Goal: Task Accomplishment & Management: Use online tool/utility

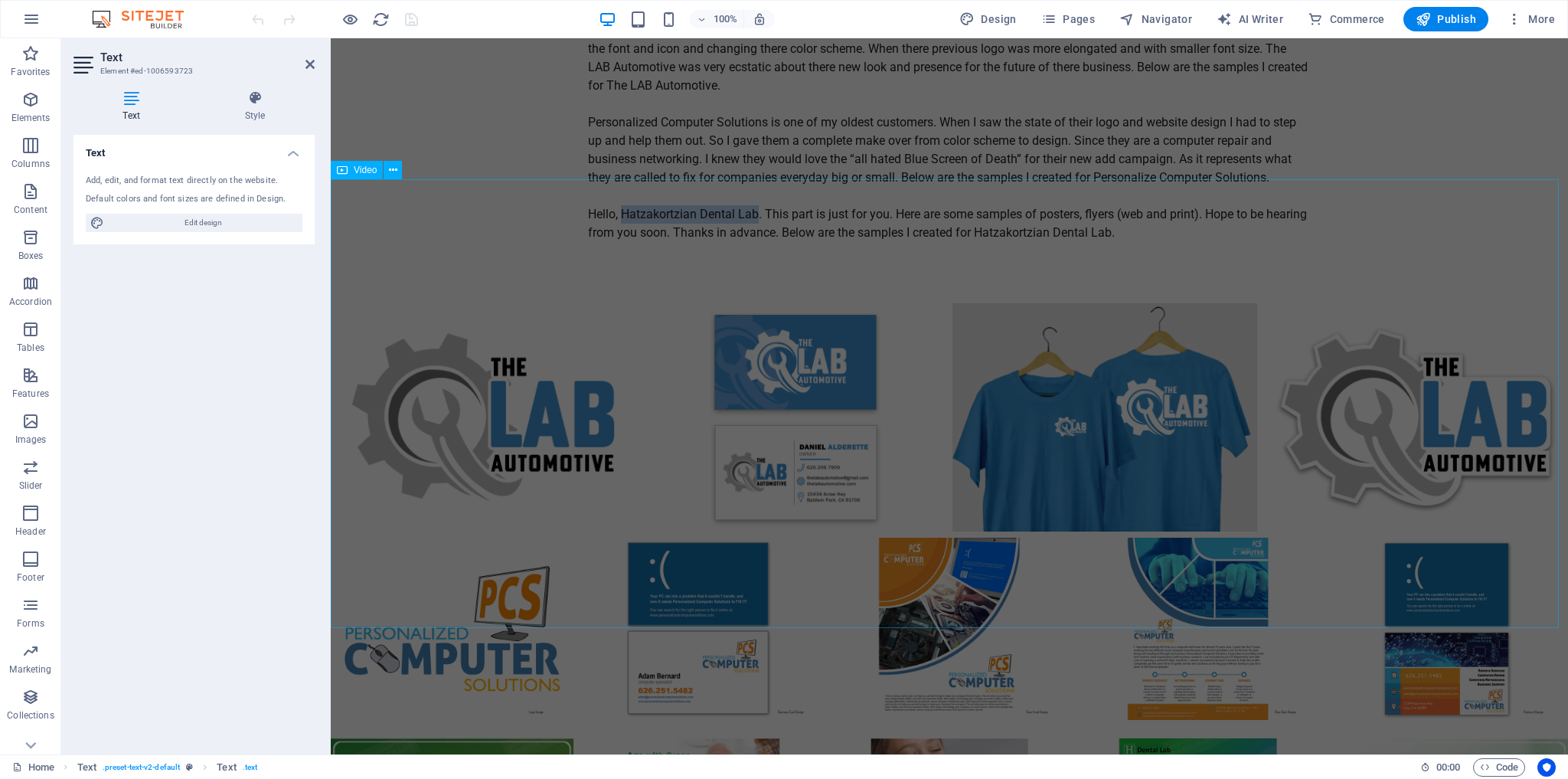
scroll to position [4107, 0]
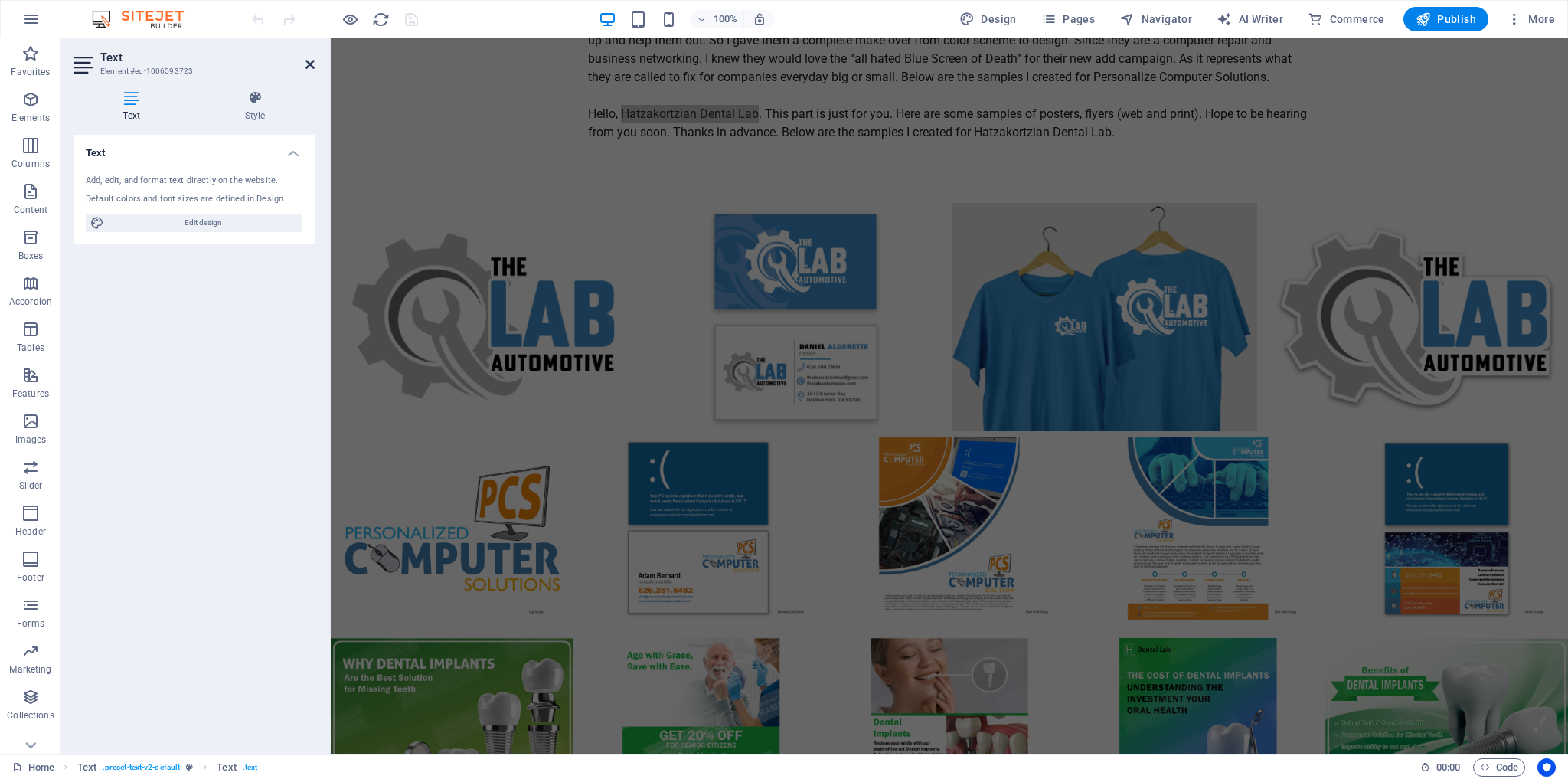
click at [310, 66] on icon at bounding box center [310, 64] width 9 height 13
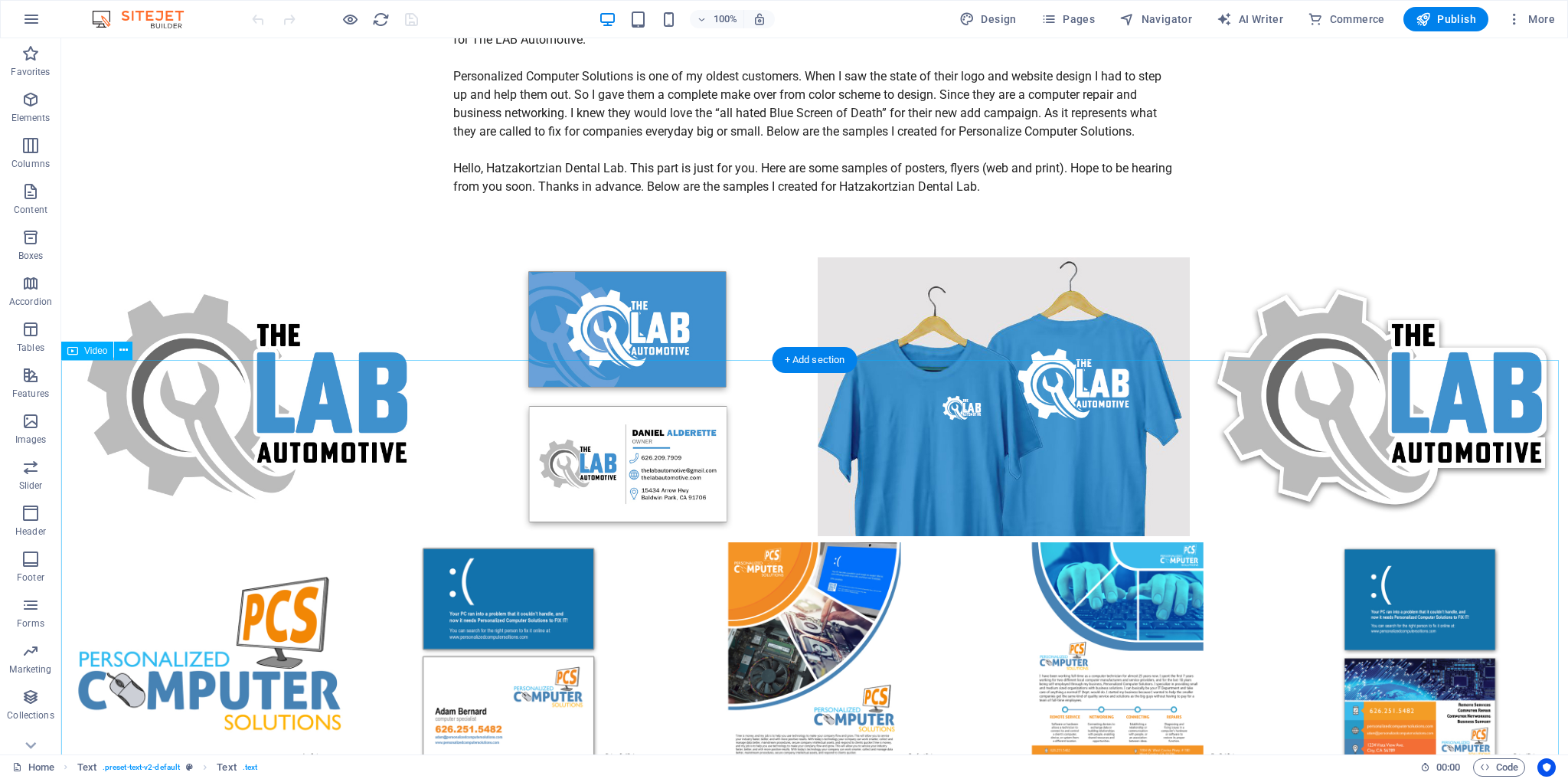
scroll to position [4313, 0]
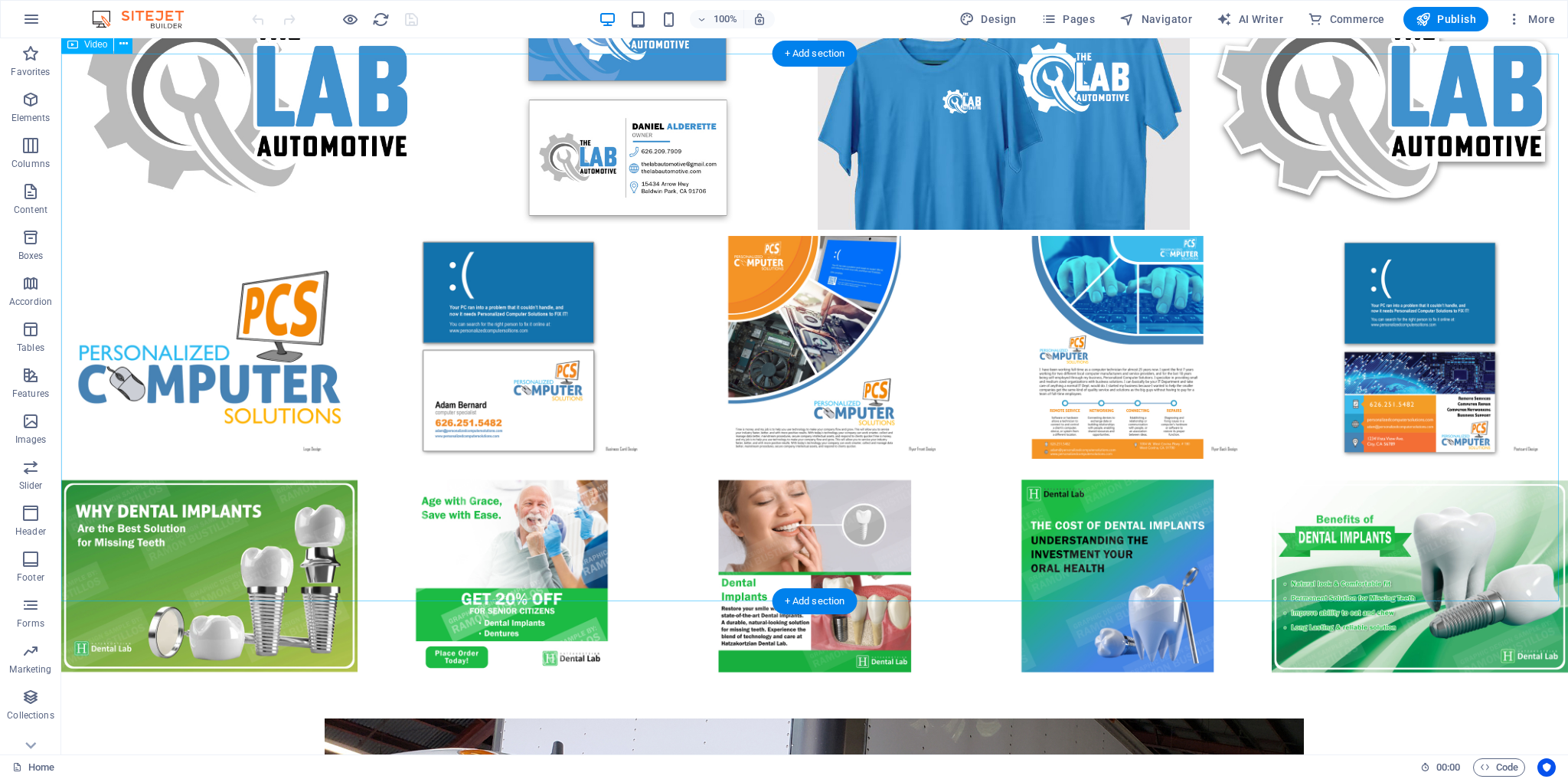
click at [121, 44] on icon at bounding box center [124, 44] width 8 height 16
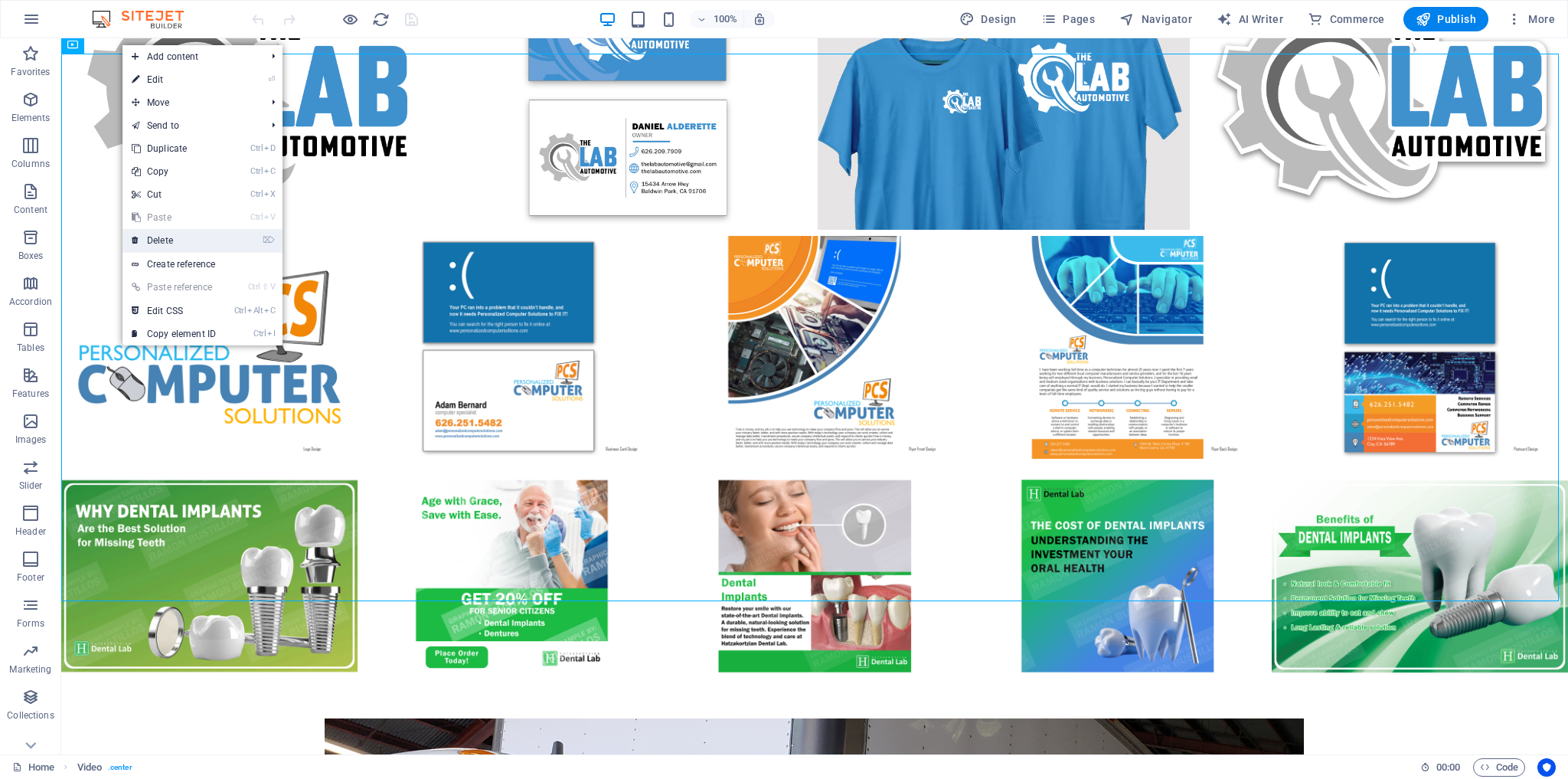
click at [176, 243] on link "⌦ Delete" at bounding box center [174, 240] width 103 height 23
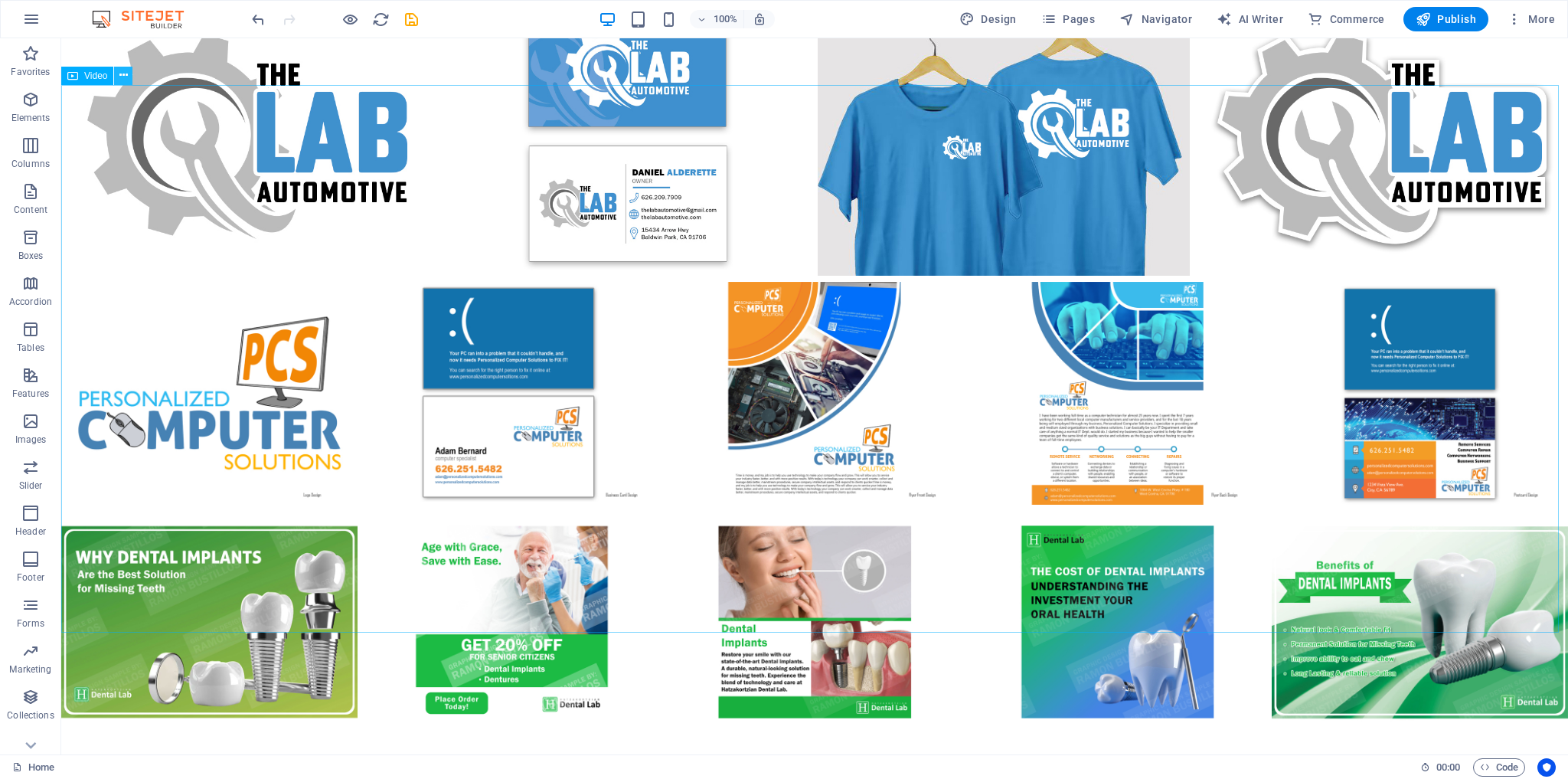
click at [127, 74] on icon at bounding box center [124, 75] width 8 height 16
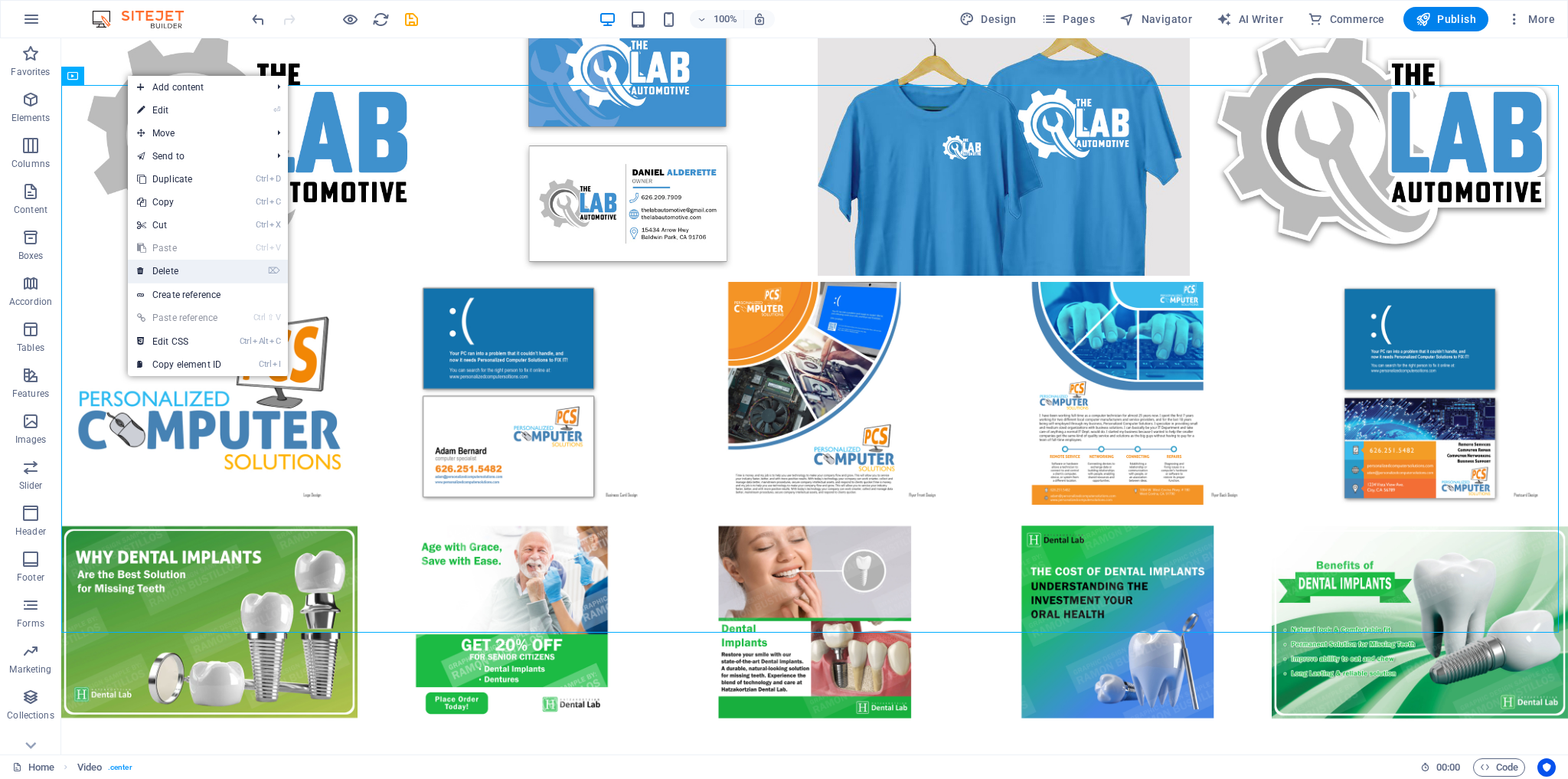
click at [167, 271] on link "⌦ Delete" at bounding box center [180, 271] width 103 height 23
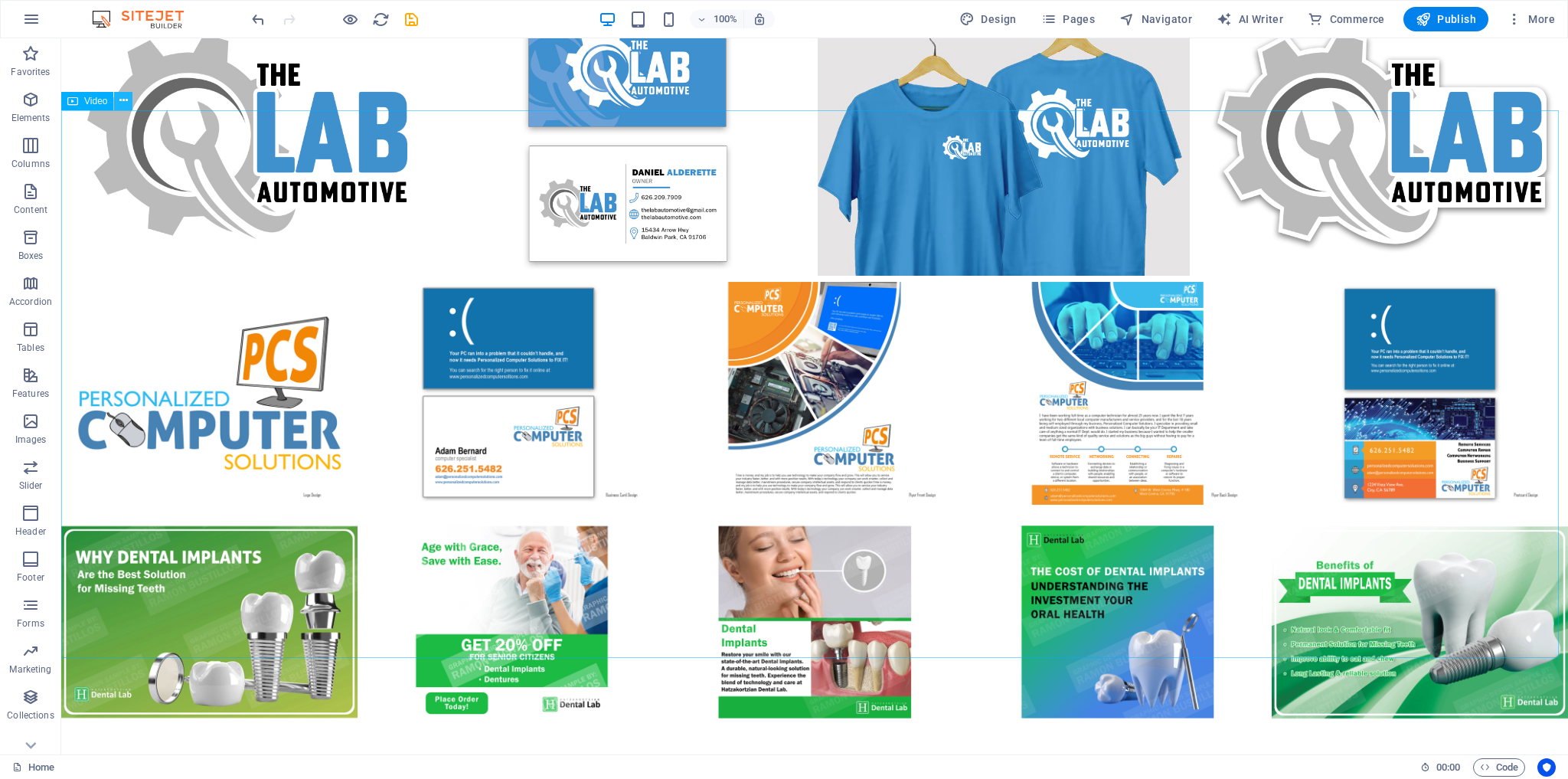
click at [127, 97] on icon at bounding box center [124, 100] width 8 height 16
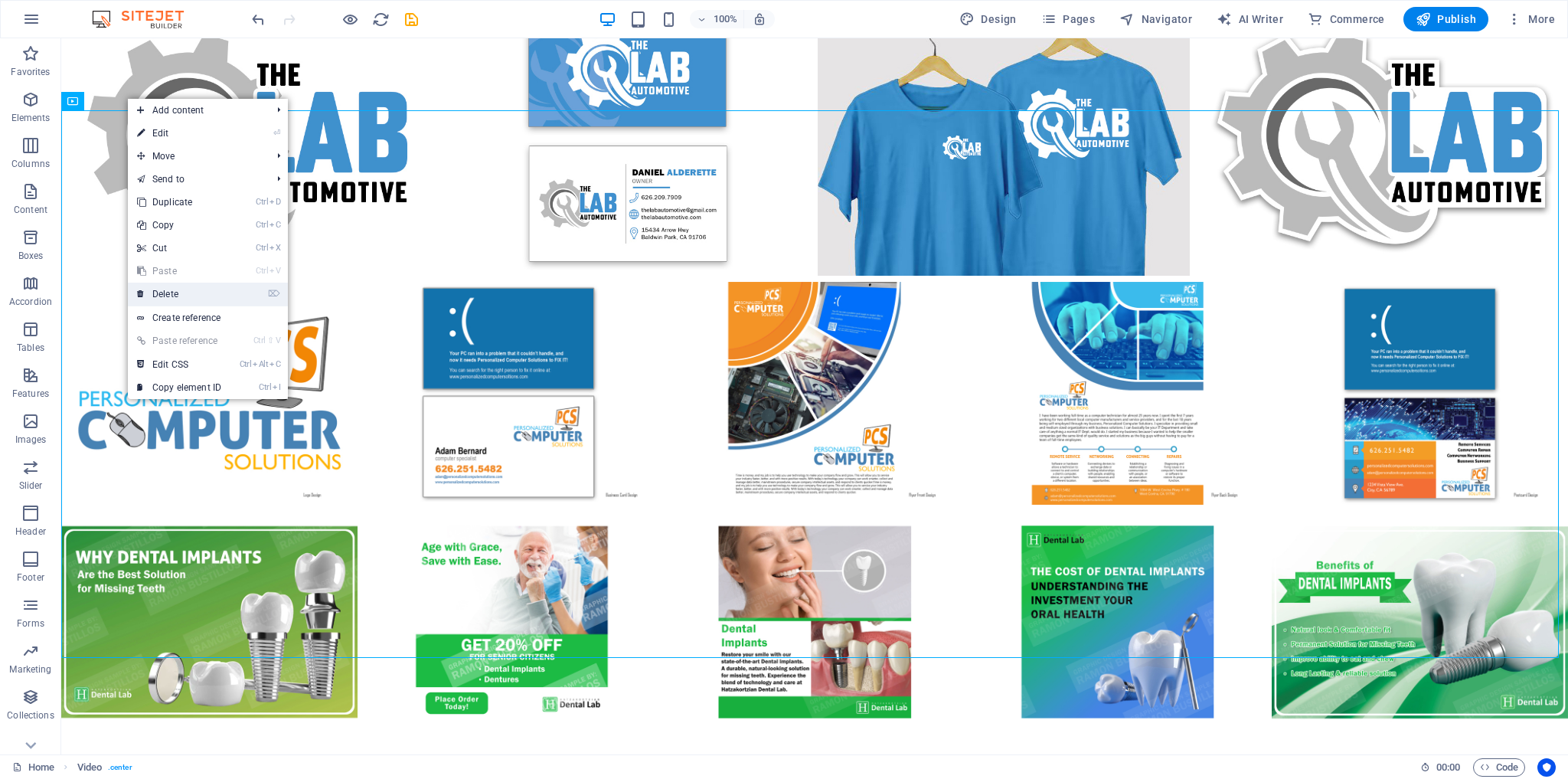
click at [167, 292] on link "⌦ Delete" at bounding box center [180, 294] width 103 height 23
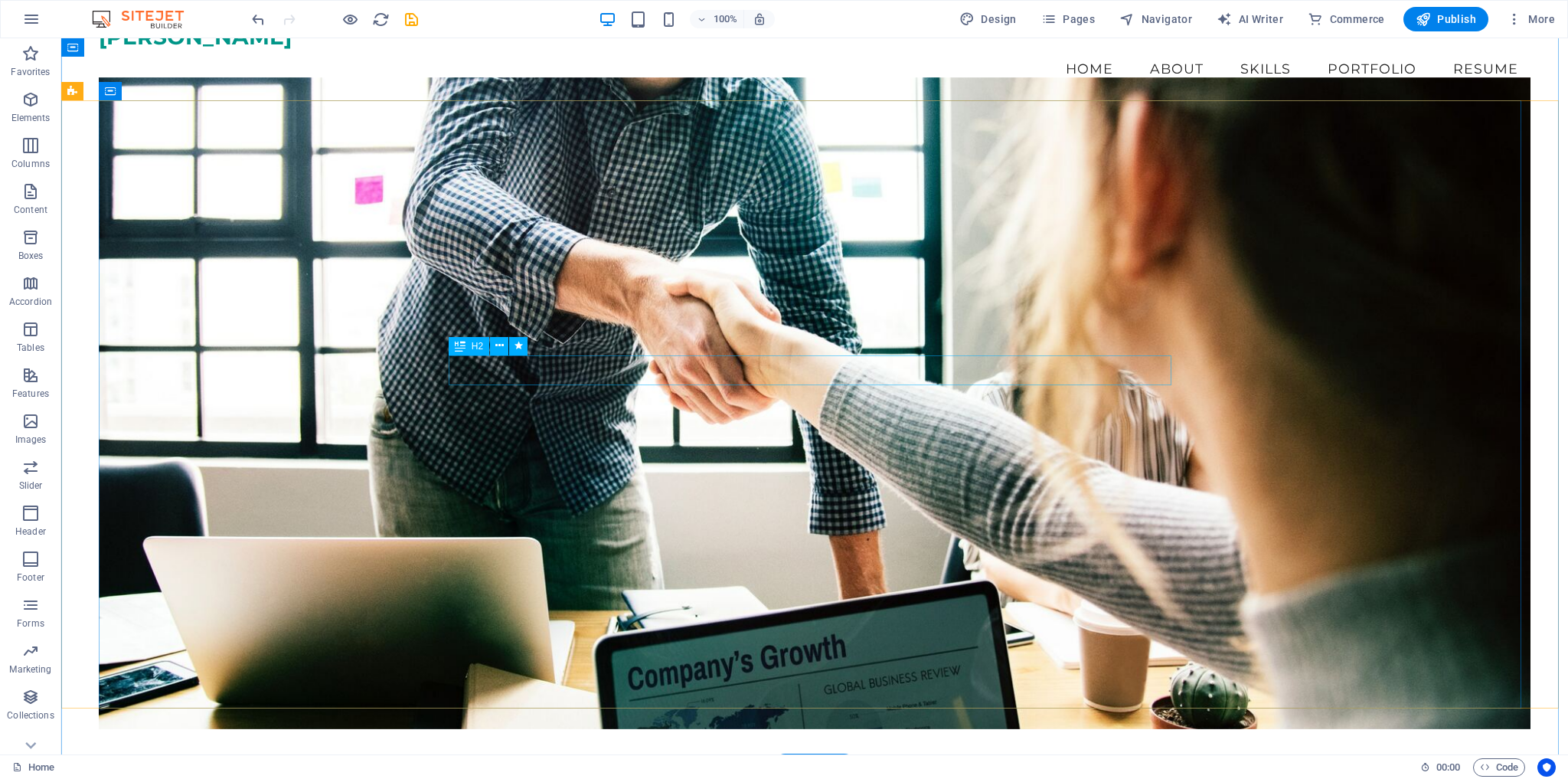
scroll to position [0, 0]
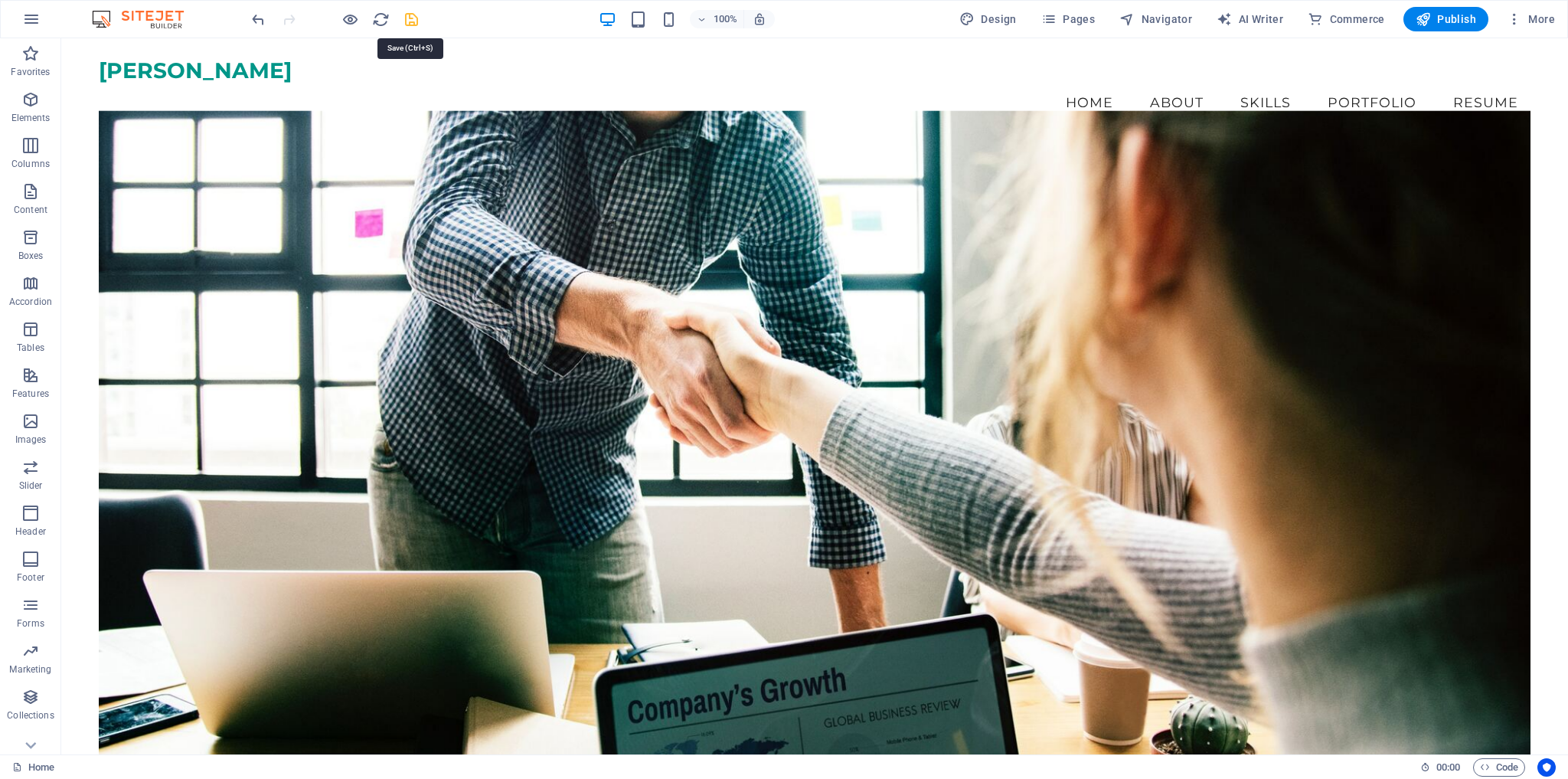
click at [412, 19] on icon "save" at bounding box center [412, 19] width 18 height 18
click at [1451, 19] on span "Publish" at bounding box center [1447, 19] width 61 height 15
